Goal: Task Accomplishment & Management: Manage account settings

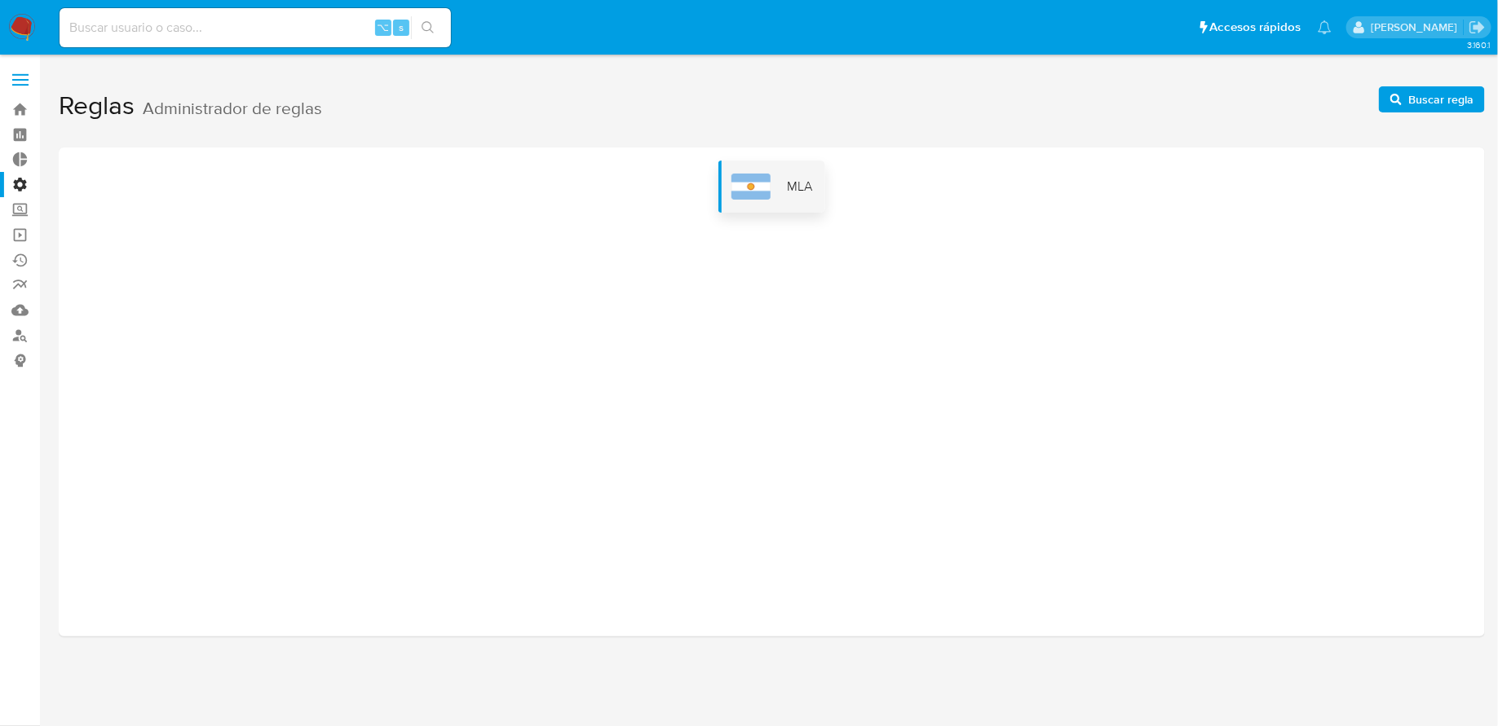
click at [784, 206] on div "MLA" at bounding box center [771, 187] width 107 height 52
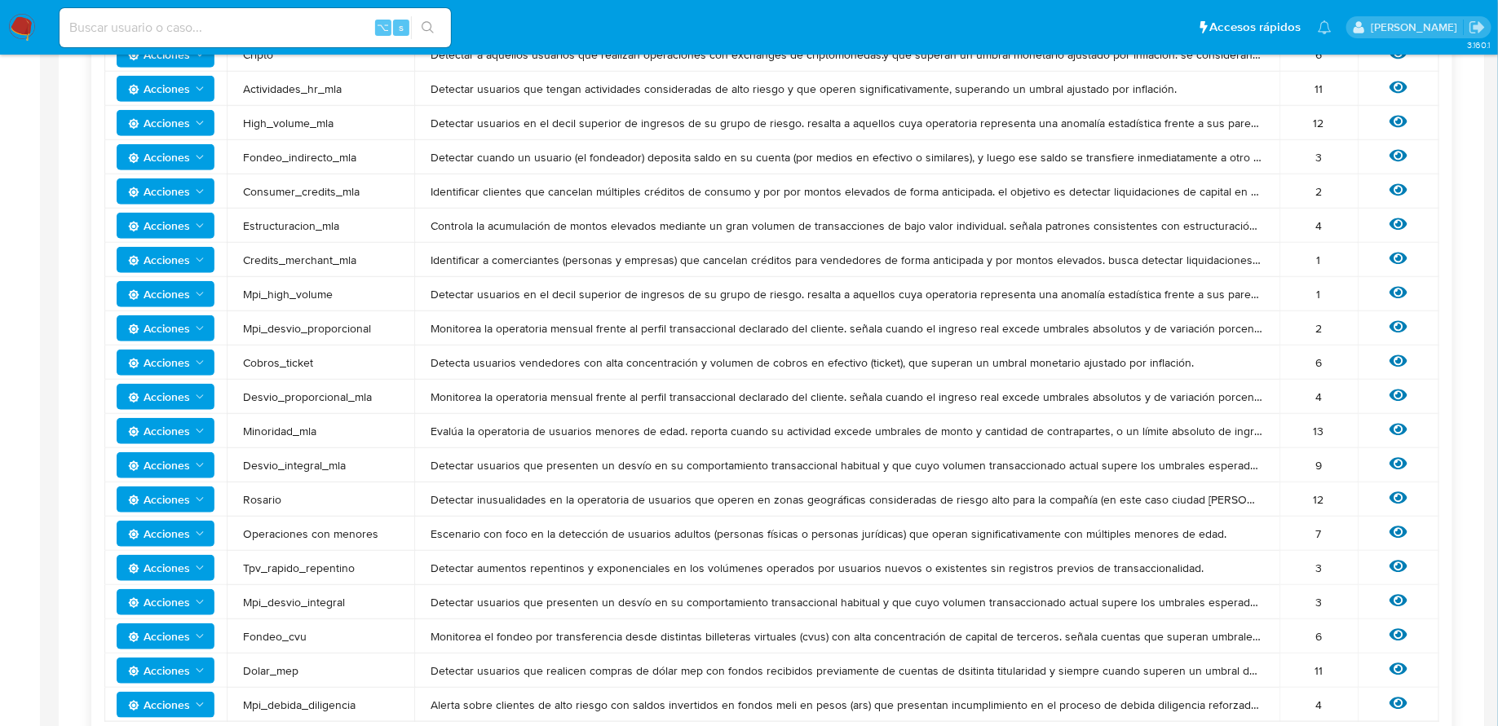
scroll to position [422, 0]
click at [203, 462] on icon "Acciones" at bounding box center [199, 464] width 13 height 13
click at [201, 534] on button "Ver historico" at bounding box center [165, 544] width 147 height 39
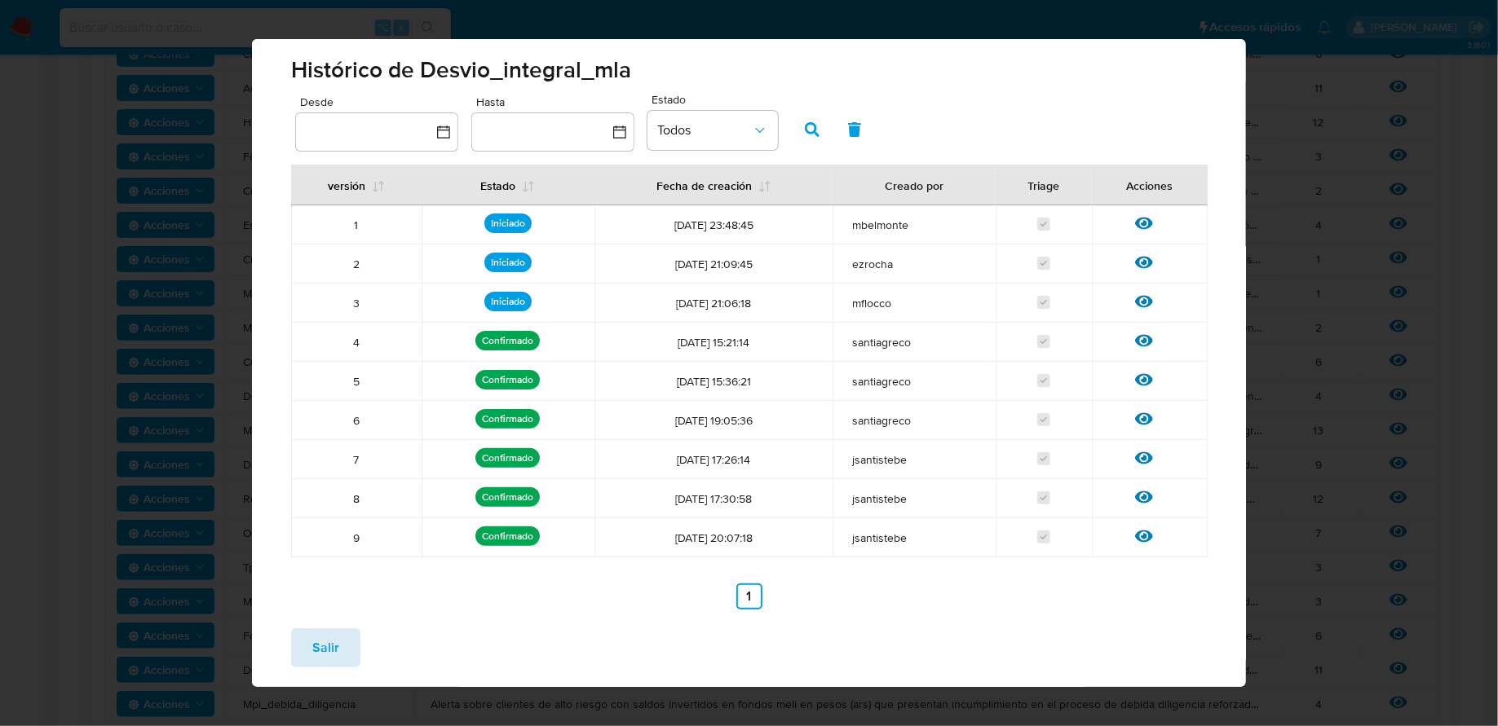
click at [303, 646] on button "Salir" at bounding box center [325, 648] width 69 height 39
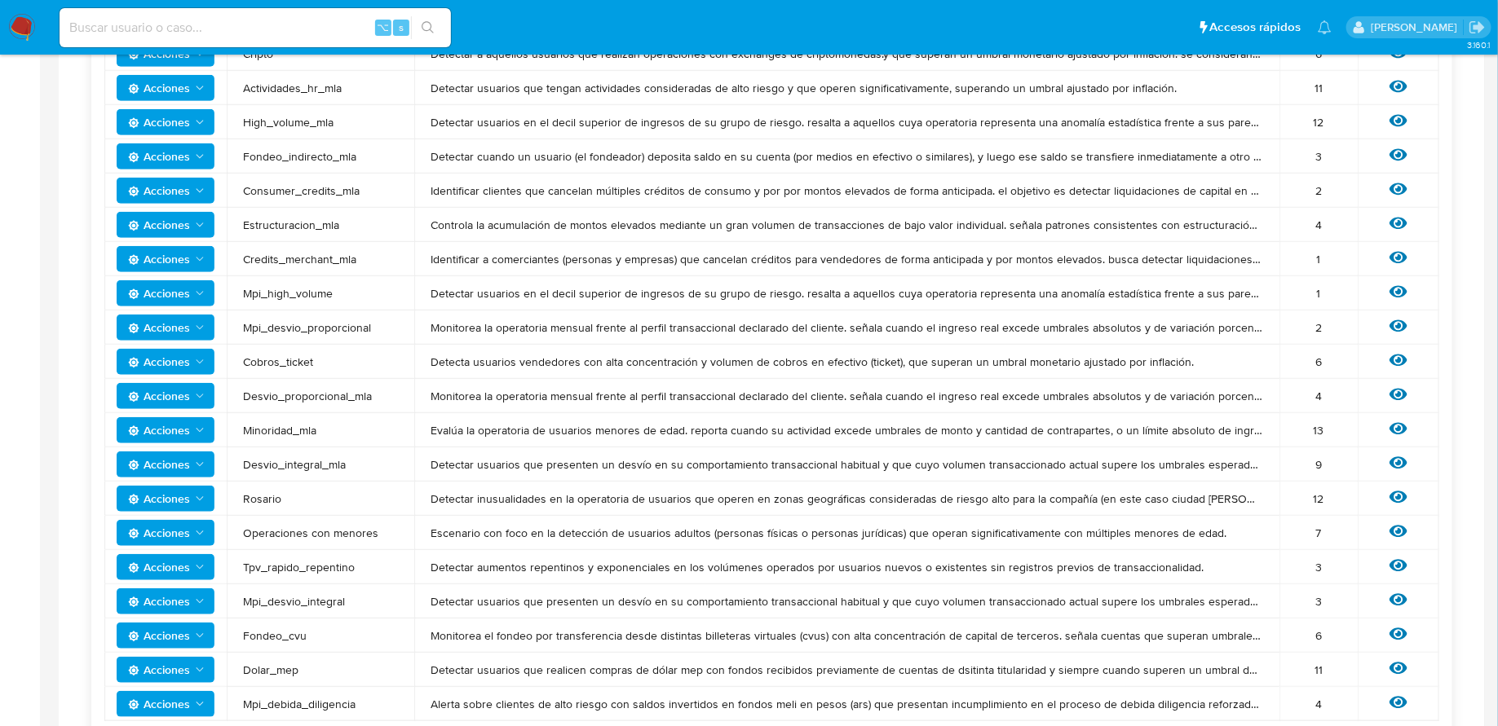
click at [188, 460] on span "Acciones" at bounding box center [159, 465] width 62 height 26
click at [186, 494] on button "Editar umbral" at bounding box center [165, 505] width 147 height 39
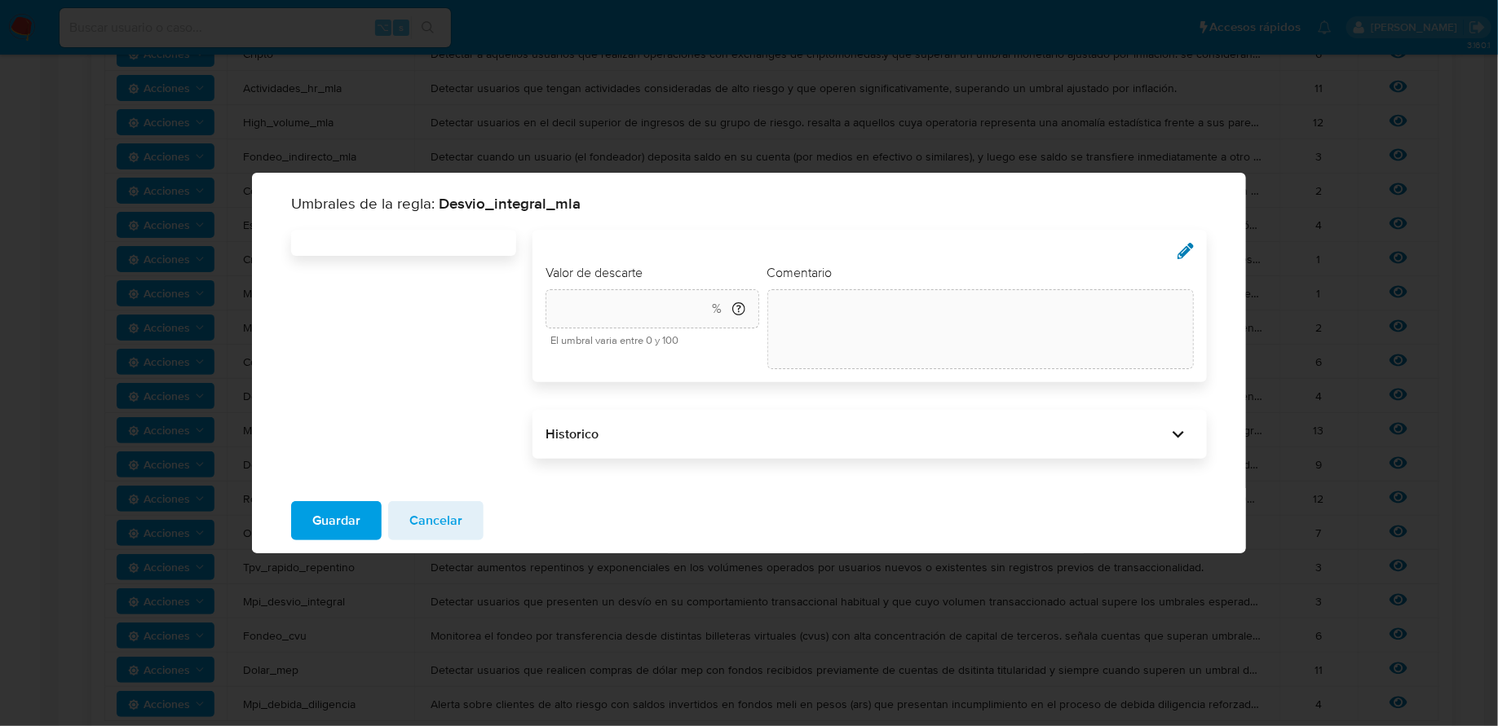
type input "40"
type textarea "init"
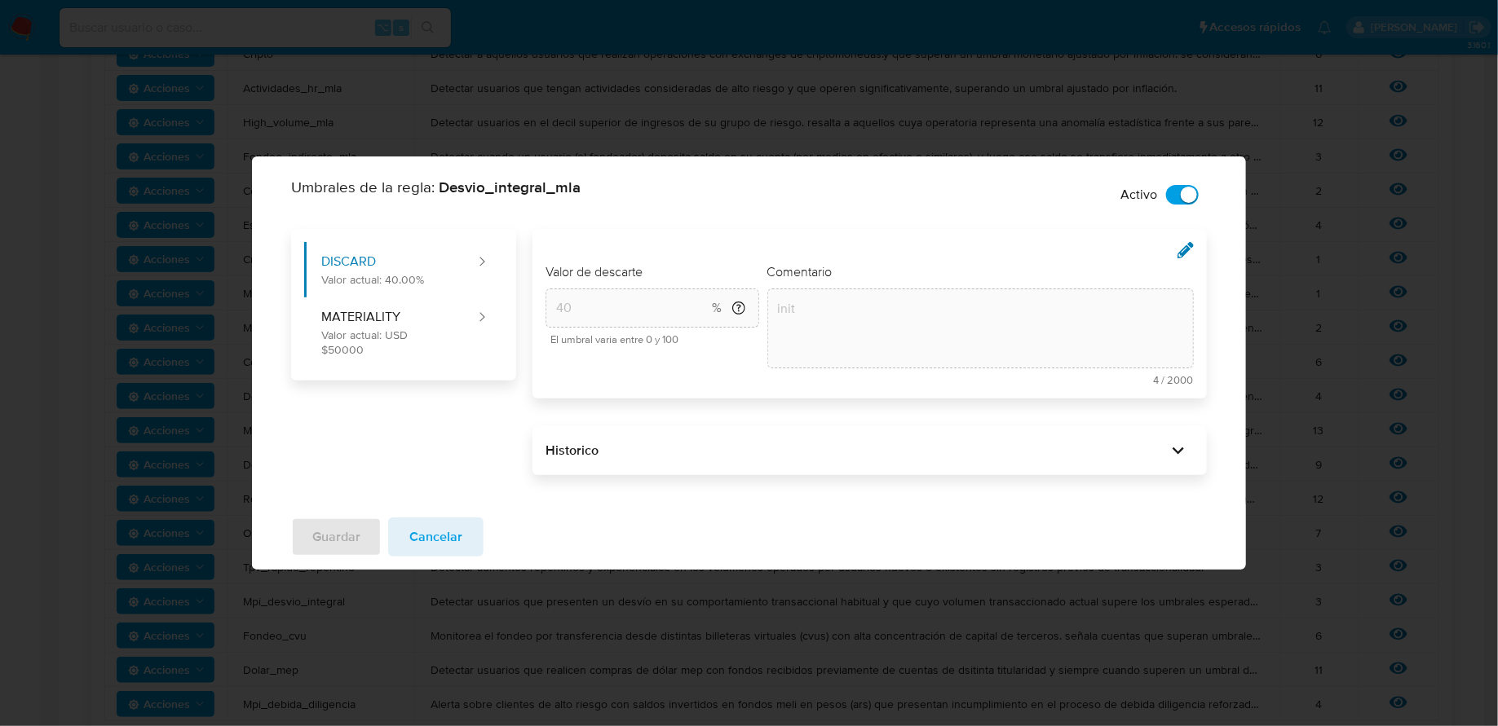
click at [643, 430] on div "Historico" at bounding box center [869, 450] width 674 height 49
click at [643, 442] on div "Historico" at bounding box center [855, 451] width 621 height 18
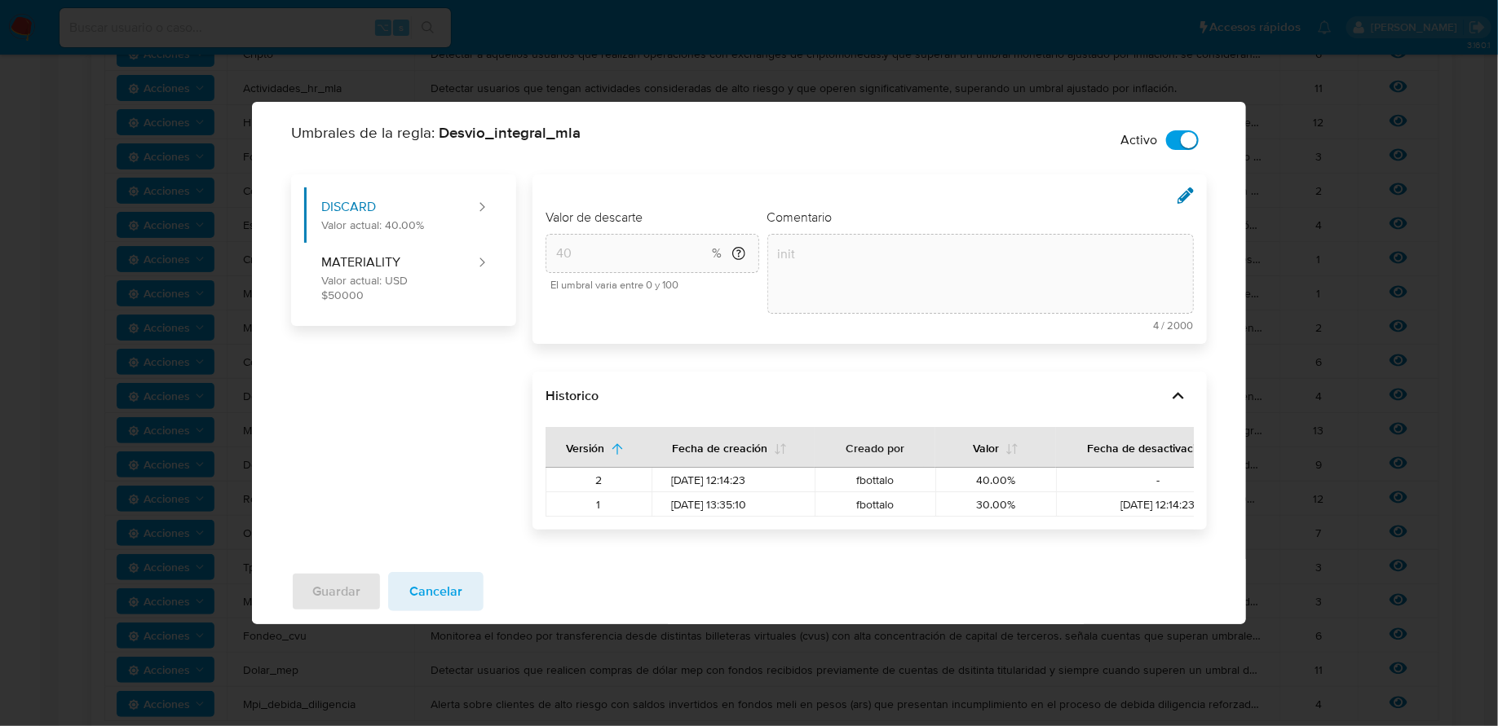
scroll to position [0, 0]
click at [1100, 86] on div "Umbrales de la regla: Desvio_integral_mla Activo DISCARD Valor actual: 40.00% M…" at bounding box center [749, 363] width 1498 height 726
click at [451, 597] on span "Cancelar" at bounding box center [435, 592] width 53 height 36
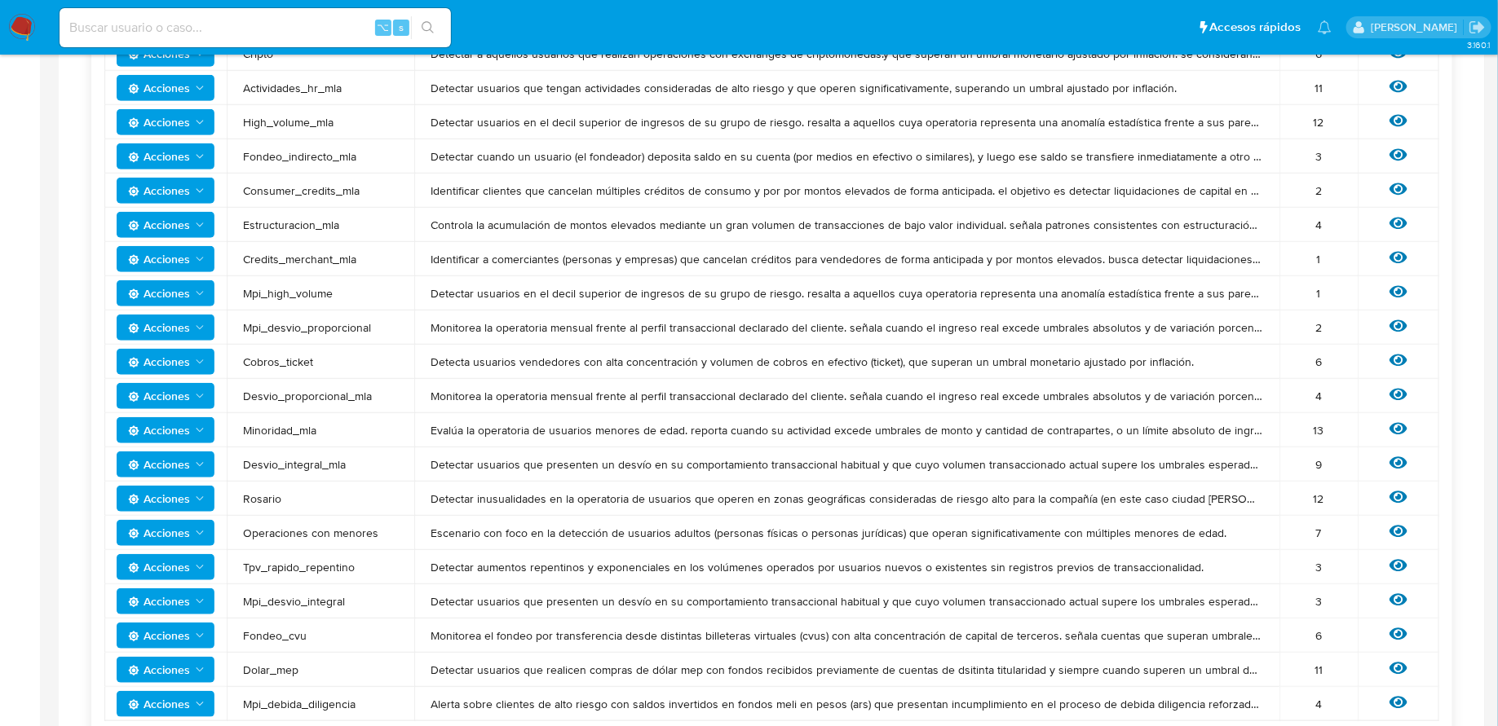
click at [279, 24] on input at bounding box center [255, 27] width 391 height 21
paste input "PFIXk47w8VlS4gwZlQt1rTMP"
type input "PFIXk47w8VlS4gwZlQt1rTMP"
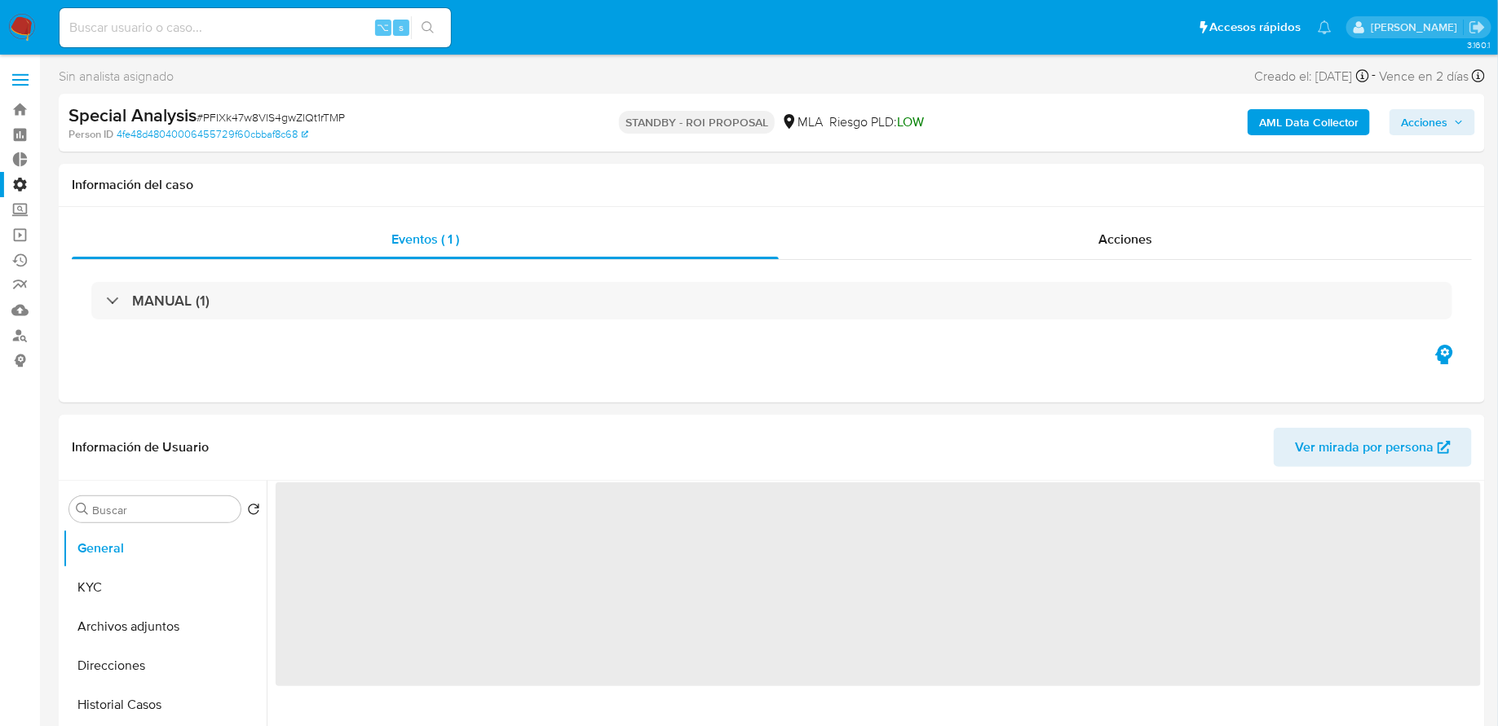
select select "10"
